Goal: Task Accomplishment & Management: Complete application form

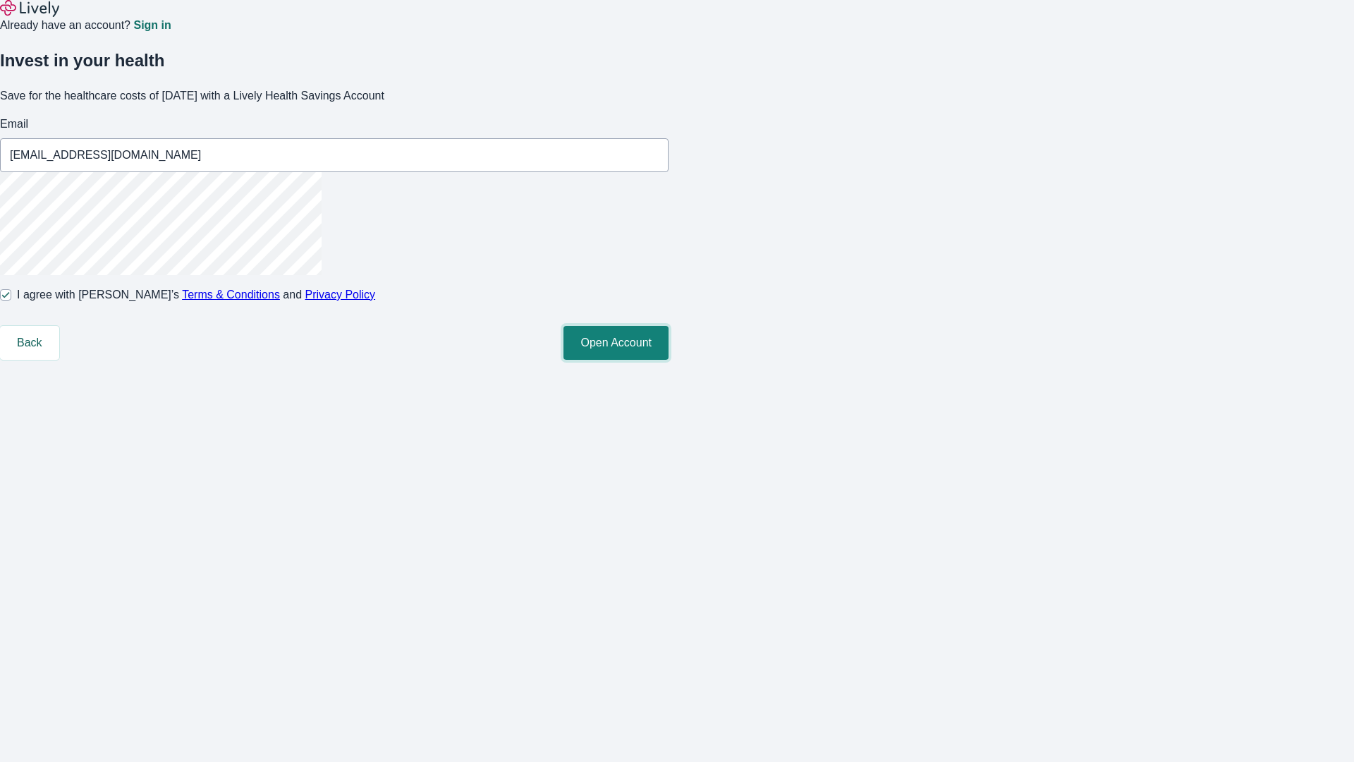
click at [669, 360] on button "Open Account" at bounding box center [616, 343] width 105 height 34
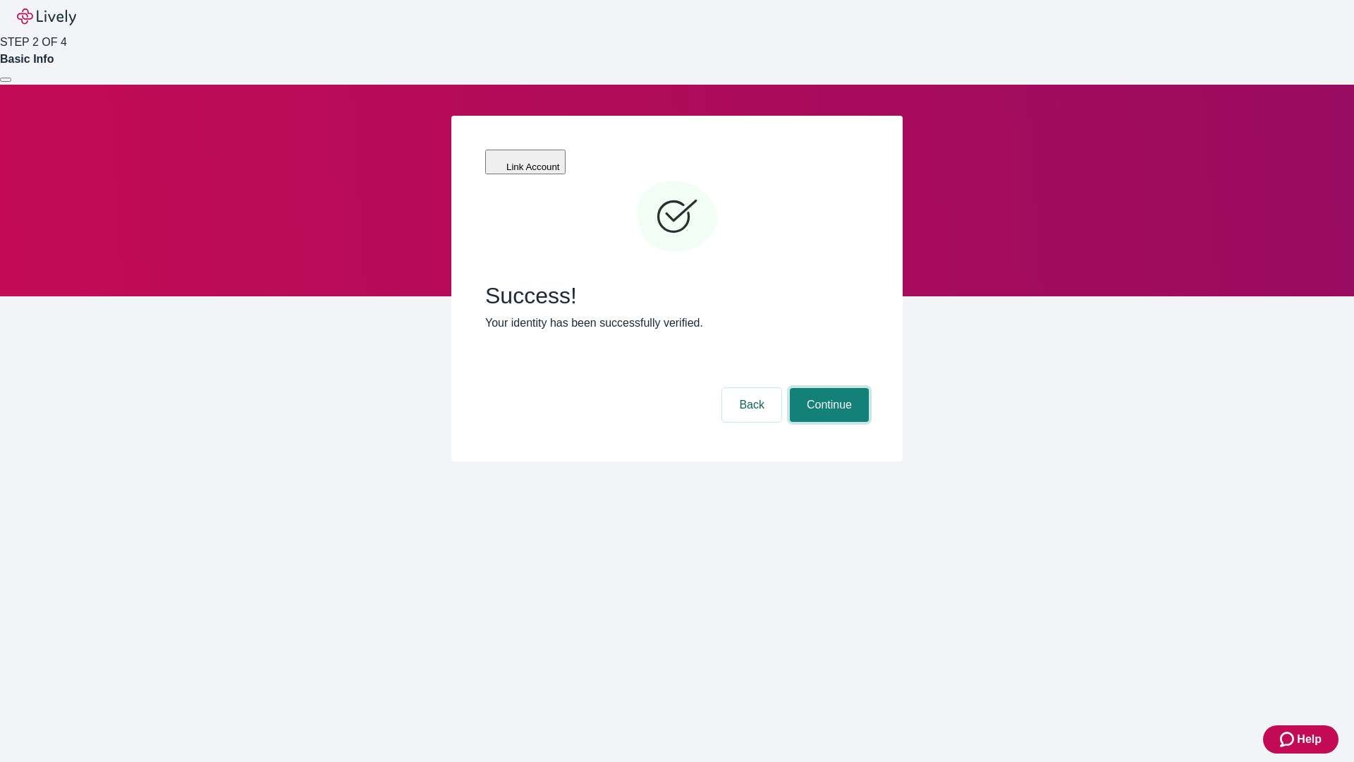
click at [827, 388] on button "Continue" at bounding box center [829, 405] width 79 height 34
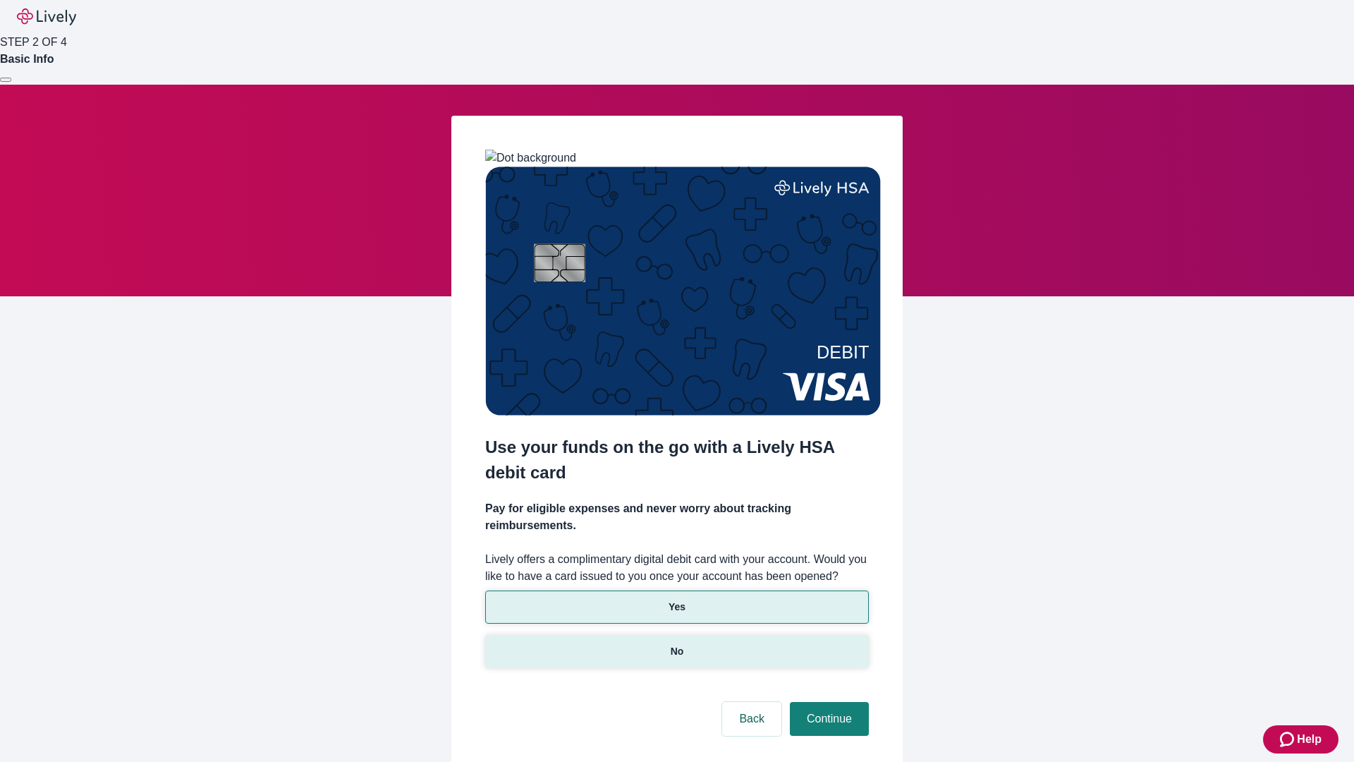
click at [676, 644] on p "No" at bounding box center [677, 651] width 13 height 15
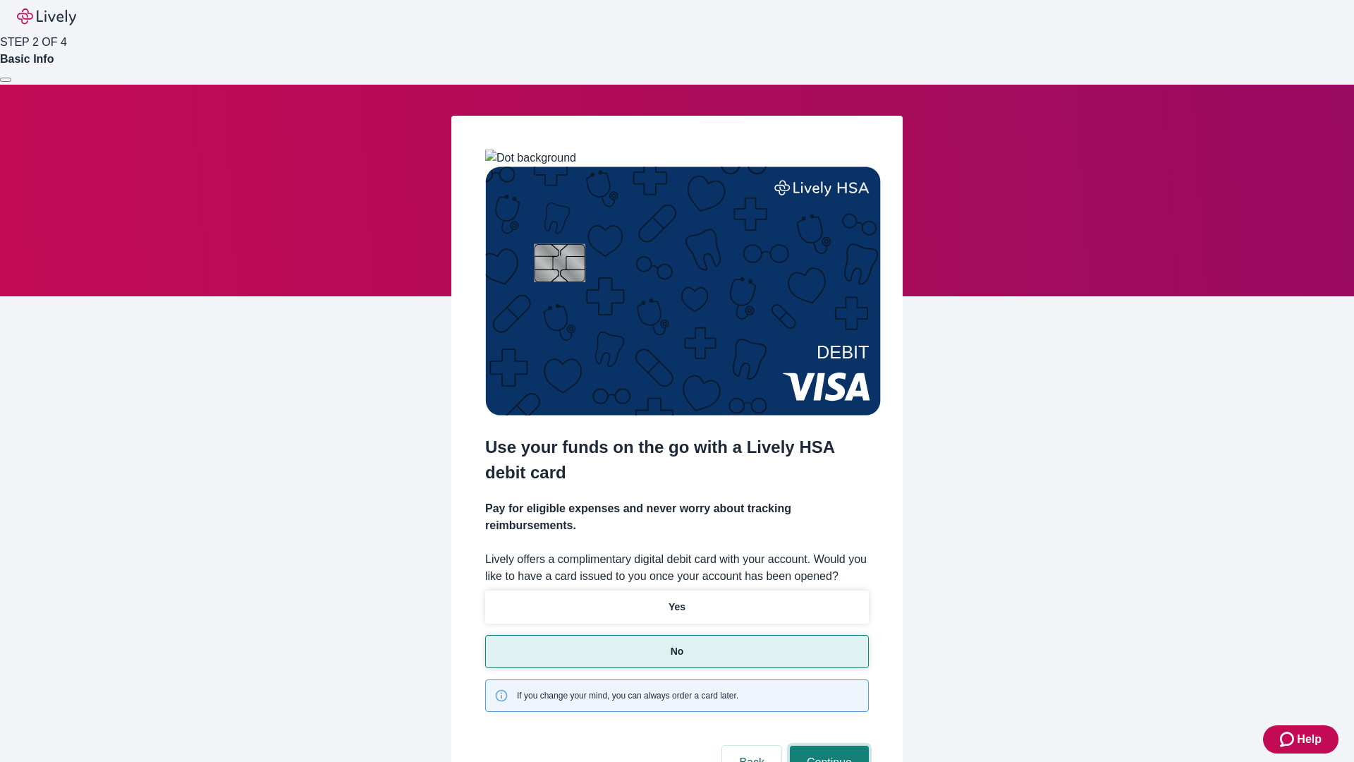
click at [827, 746] on button "Continue" at bounding box center [829, 763] width 79 height 34
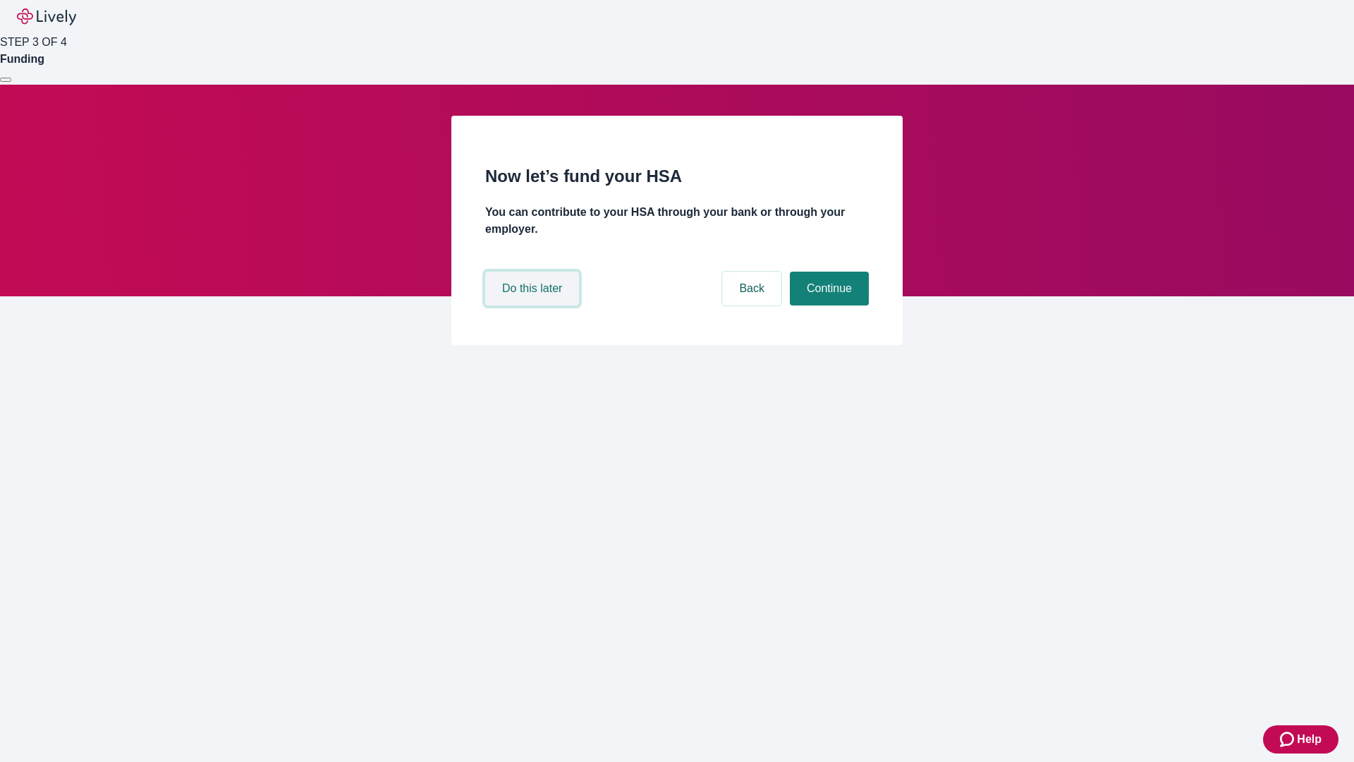
click at [534, 305] on button "Do this later" at bounding box center [532, 289] width 94 height 34
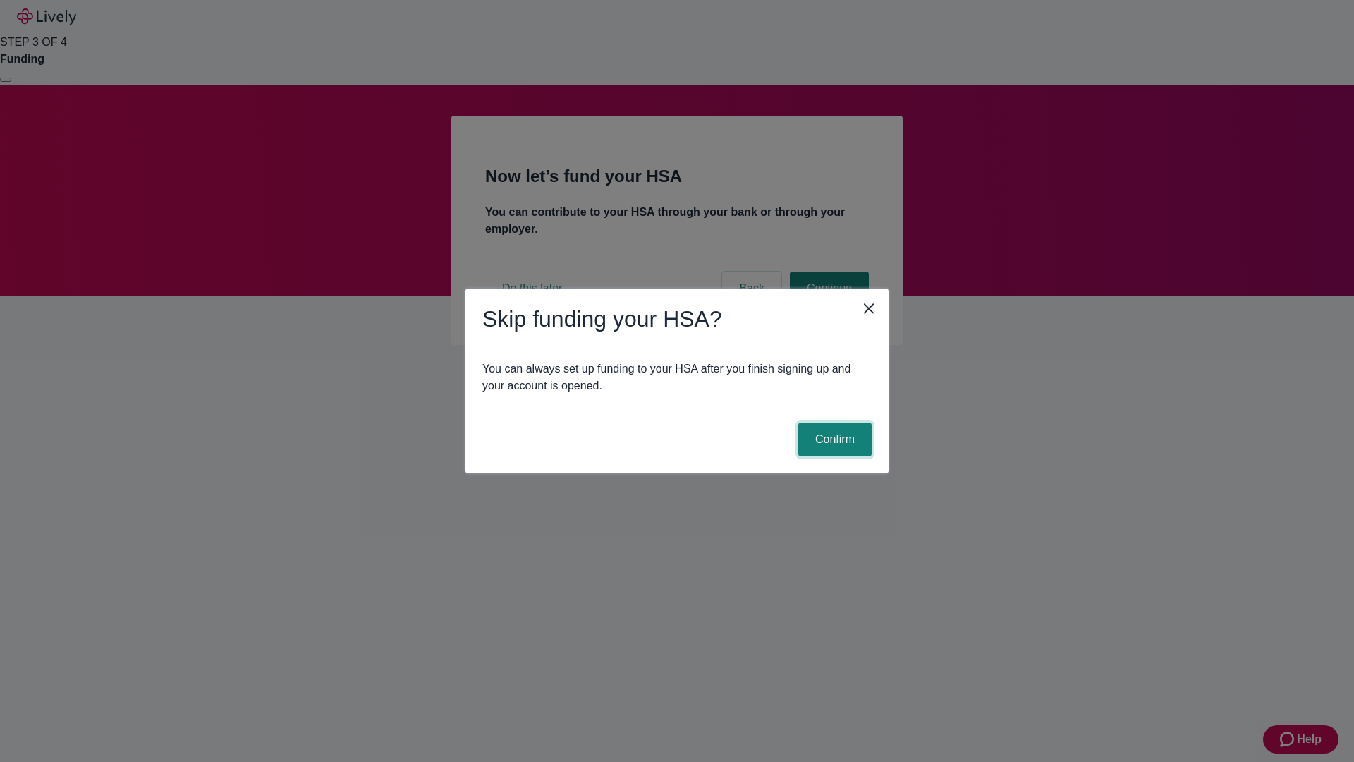
click at [833, 439] on button "Confirm" at bounding box center [835, 440] width 73 height 34
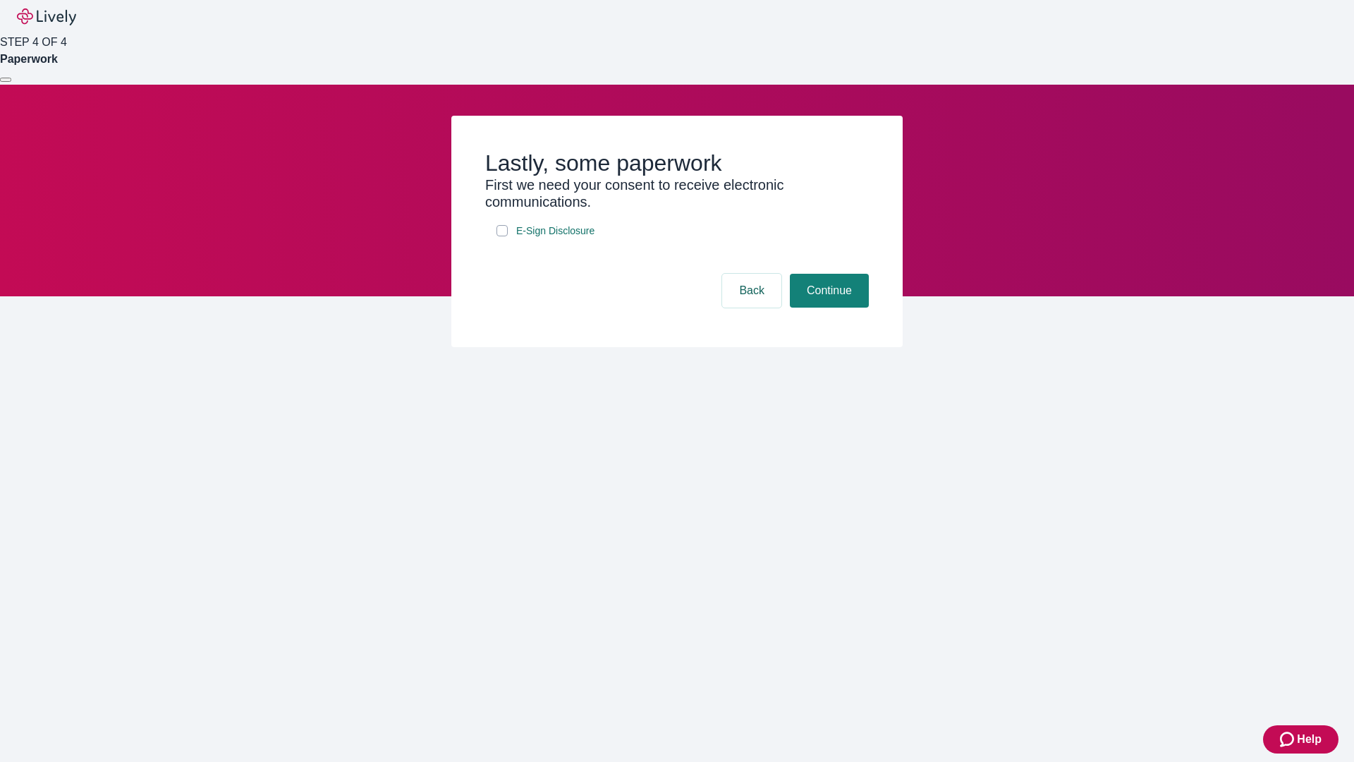
click at [502, 236] on input "E-Sign Disclosure" at bounding box center [502, 230] width 11 height 11
checkbox input "true"
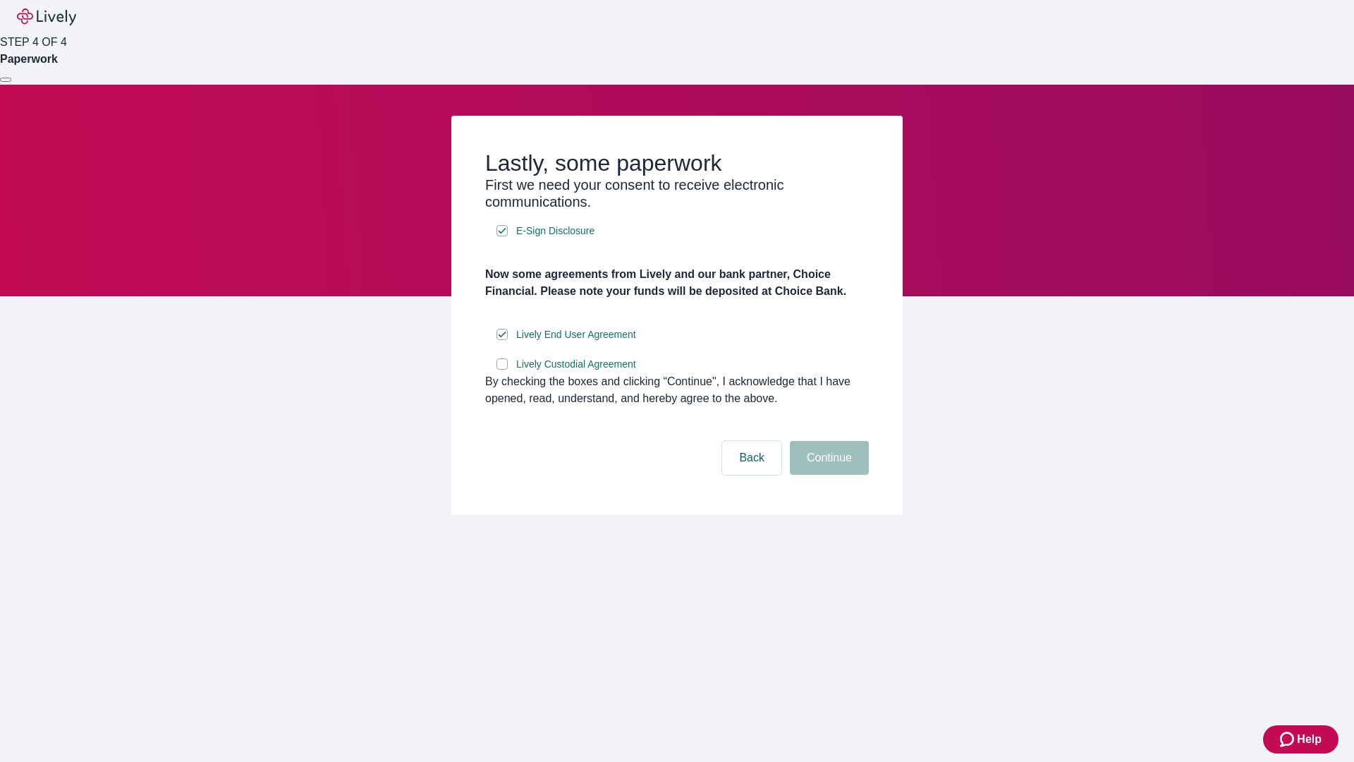
click at [502, 370] on input "Lively Custodial Agreement" at bounding box center [502, 363] width 11 height 11
checkbox input "true"
click at [827, 475] on button "Continue" at bounding box center [829, 458] width 79 height 34
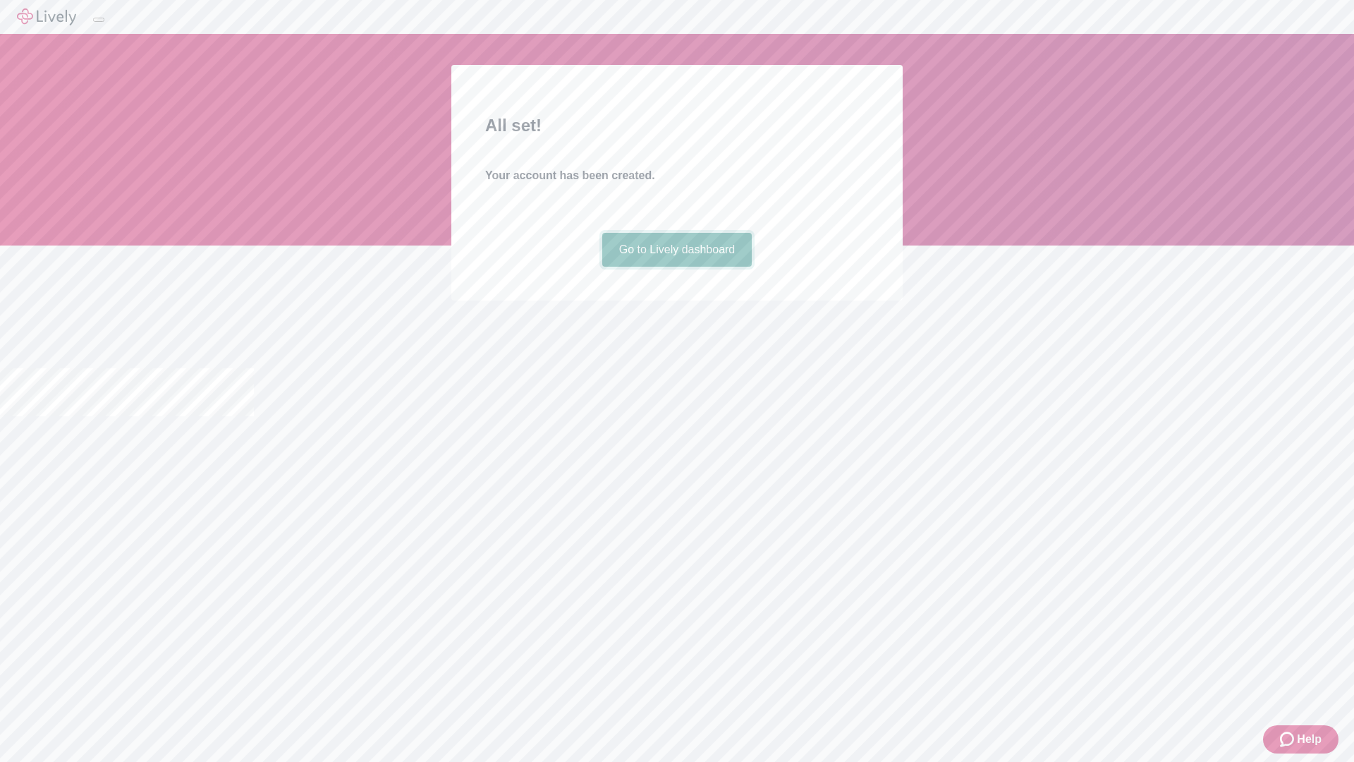
click at [676, 267] on link "Go to Lively dashboard" at bounding box center [677, 250] width 150 height 34
